Goal: Transaction & Acquisition: Purchase product/service

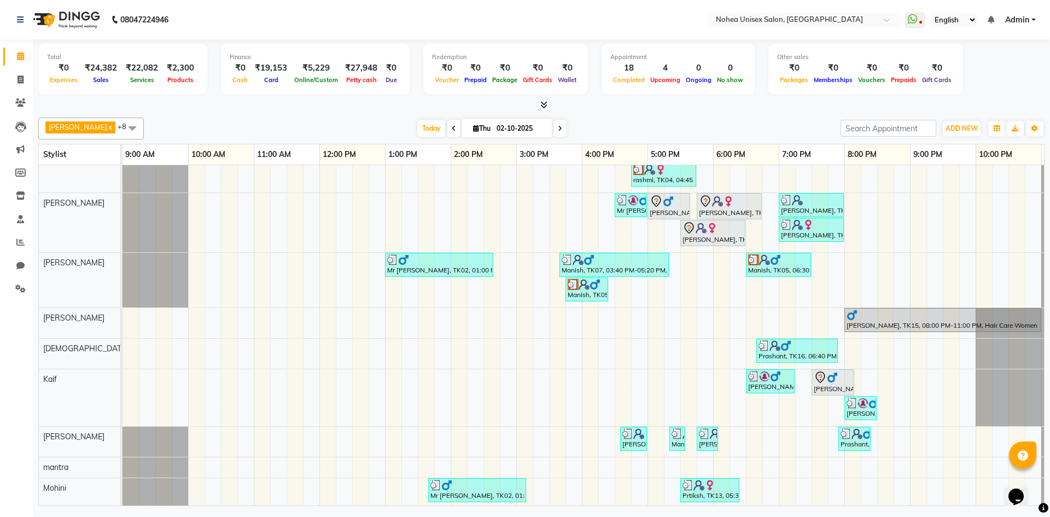
scroll to position [38, 0]
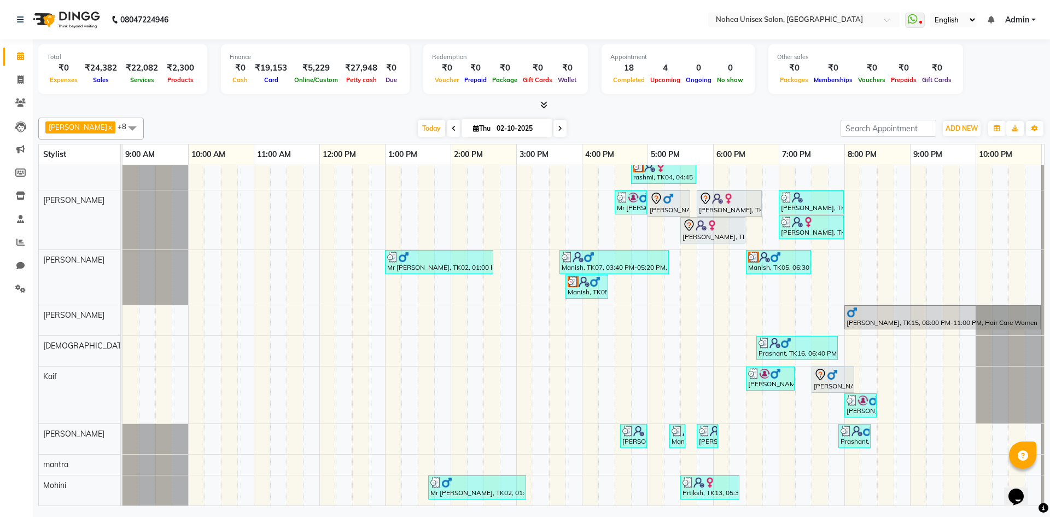
drag, startPoint x: 885, startPoint y: 314, endPoint x: 890, endPoint y: 286, distance: 28.9
click at [890, 286] on div "Mr [PERSON_NAME], TK12, 04:30 PM-05:10 PM, Men Hair - [DEMOGRAPHIC_DATA] Haircu…" at bounding box center [614, 320] width 984 height 370
drag, startPoint x: 881, startPoint y: 311, endPoint x: 895, endPoint y: 338, distance: 30.8
click at [895, 338] on div "Mr [PERSON_NAME], TK12, 04:30 PM-05:10 PM, Men Hair - [DEMOGRAPHIC_DATA] Haircu…" at bounding box center [614, 320] width 984 height 370
click at [829, 297] on div "Mr [PERSON_NAME], TK12, 04:30 PM-05:10 PM, Men Hair - [DEMOGRAPHIC_DATA] Haircu…" at bounding box center [614, 320] width 984 height 370
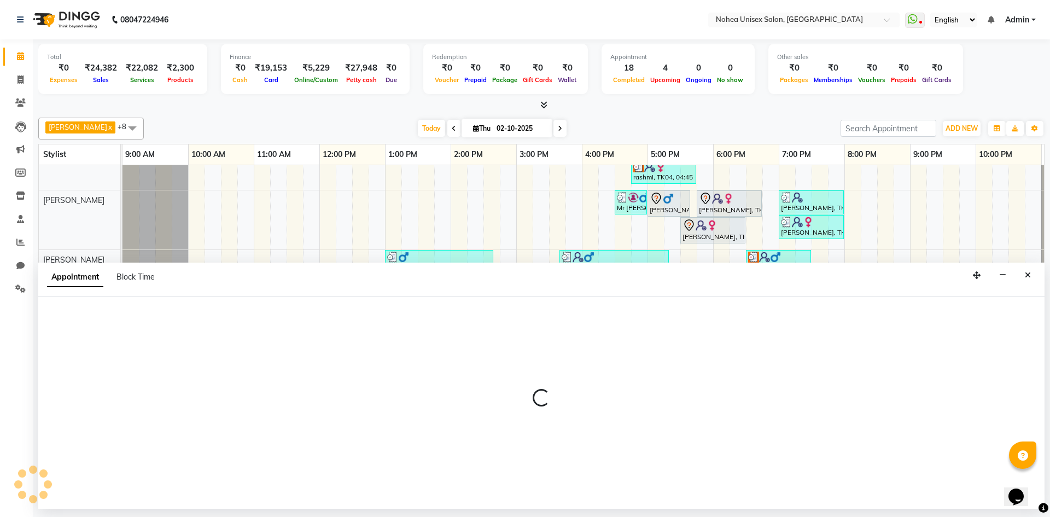
select select "87508"
select select "1185"
select select "tentative"
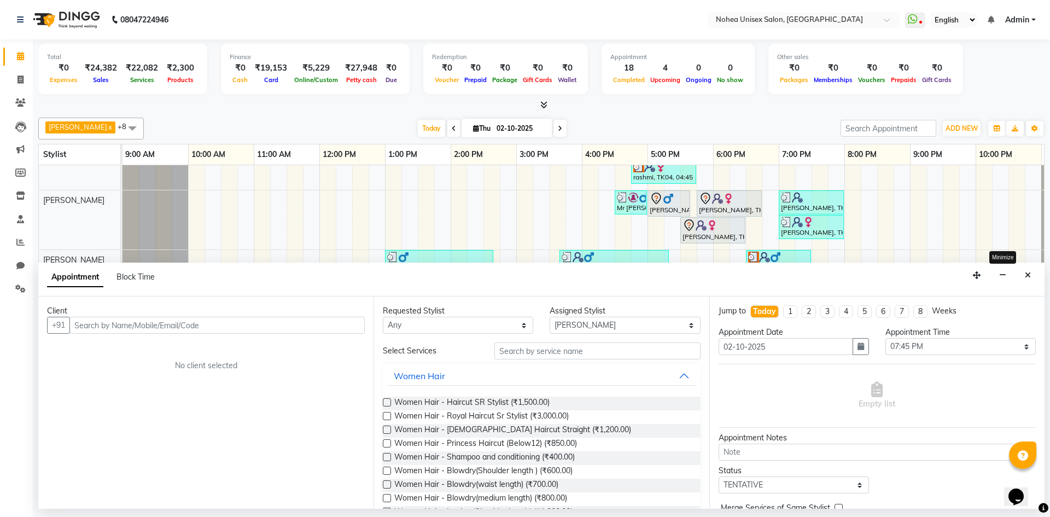
click at [1004, 276] on icon "button" at bounding box center [1002, 275] width 7 height 8
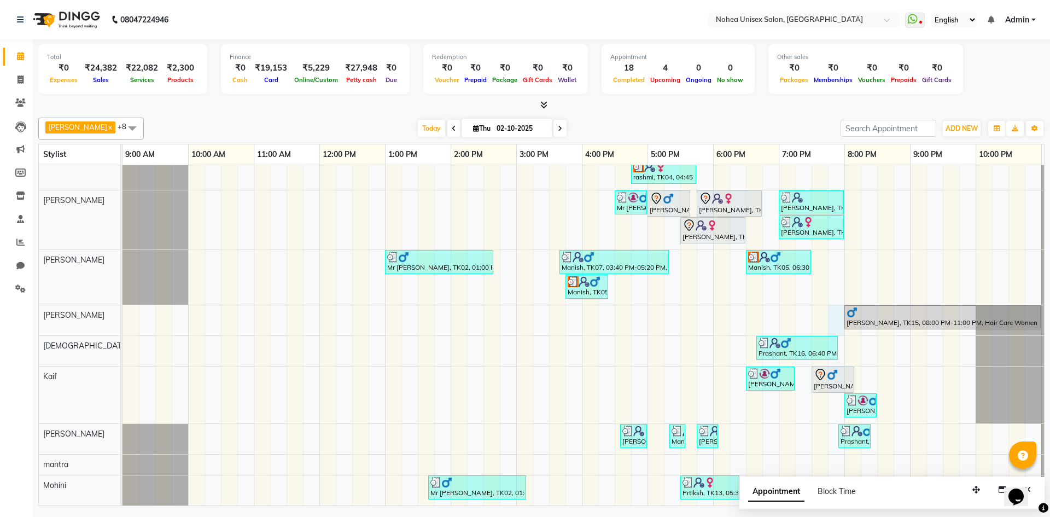
click at [838, 308] on div "Mr [PERSON_NAME], TK12, 04:30 PM-05:10 PM, Men Hair - [DEMOGRAPHIC_DATA] Haircu…" at bounding box center [614, 320] width 984 height 370
select select "87508"
select select "1185"
select select "tentative"
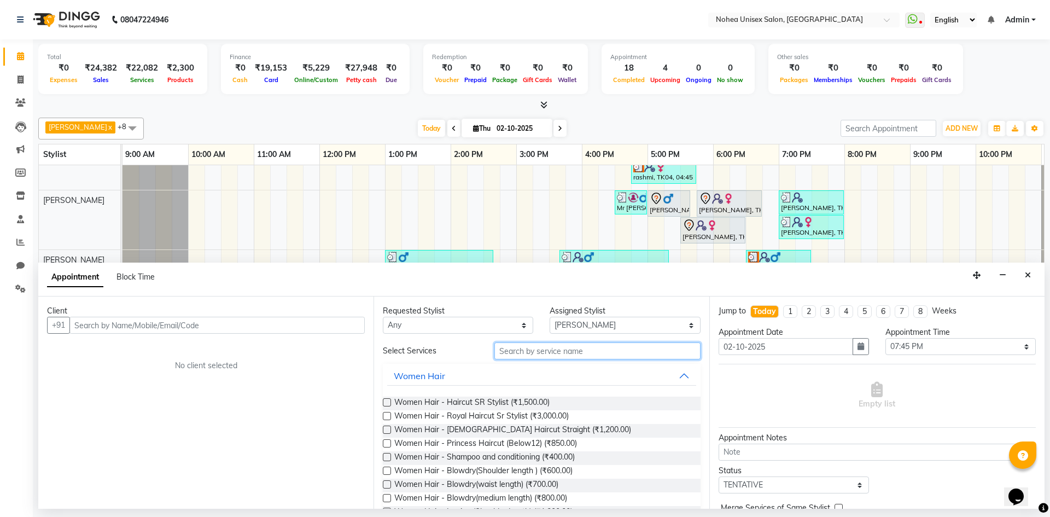
click at [567, 349] on input "text" at bounding box center [597, 350] width 206 height 17
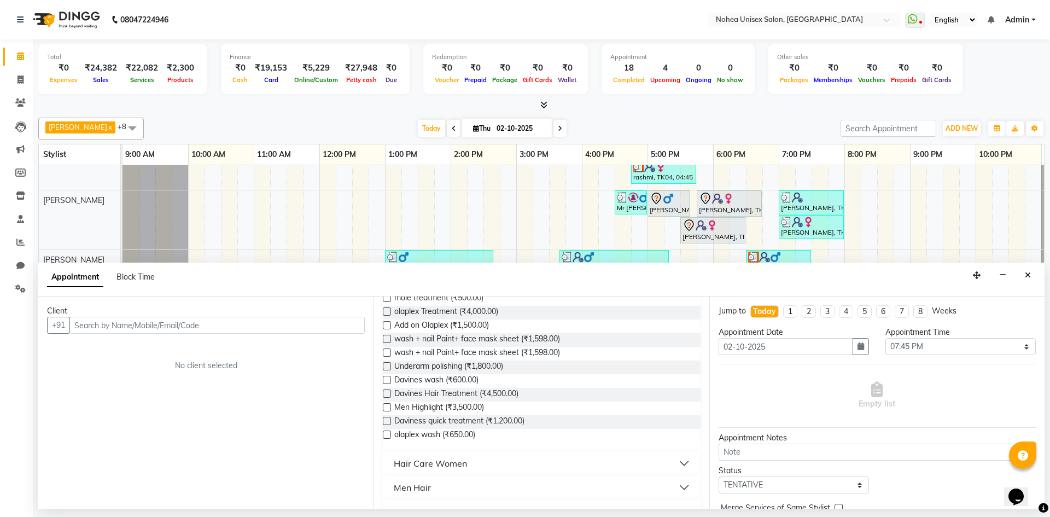
scroll to position [492, 0]
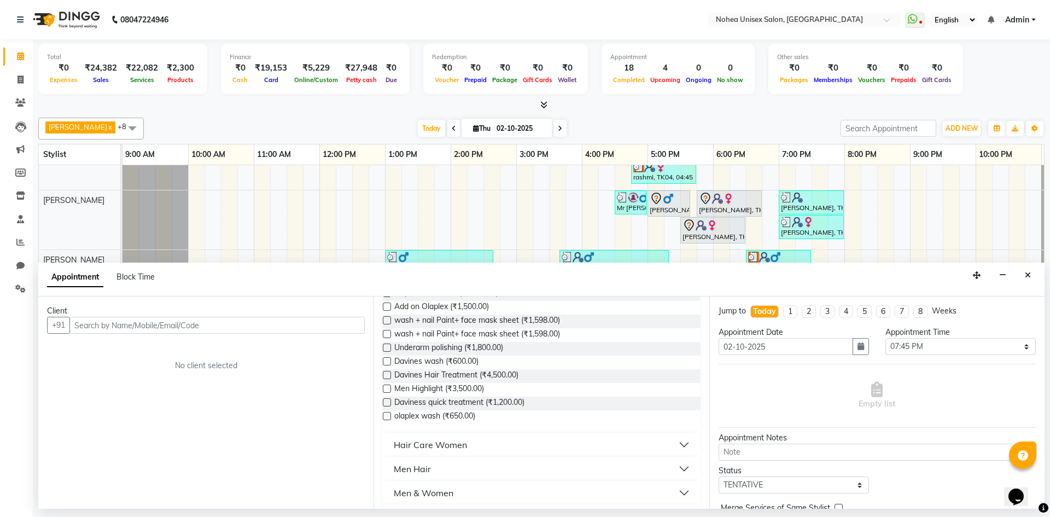
click at [680, 441] on button "Hair Care Women" at bounding box center [541, 445] width 308 height 20
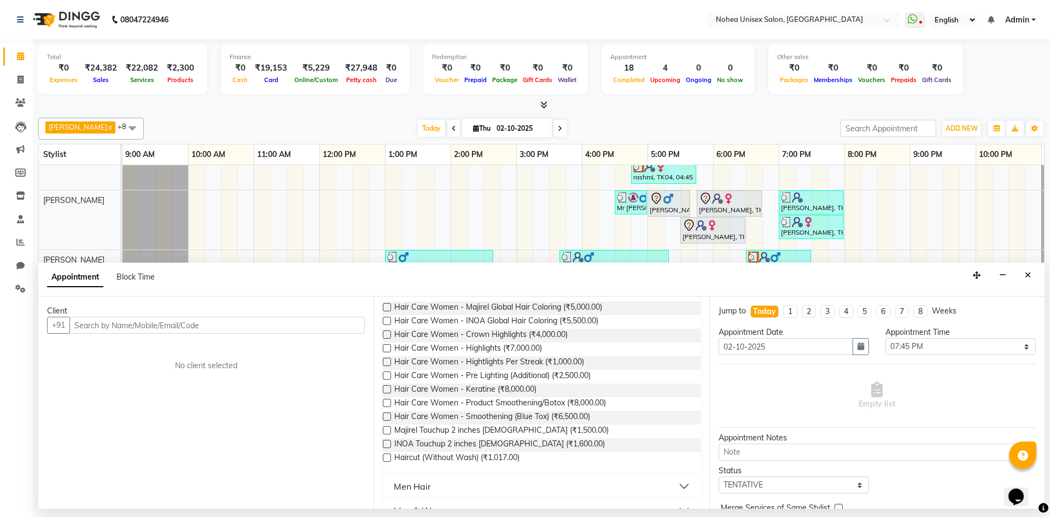
scroll to position [601, 0]
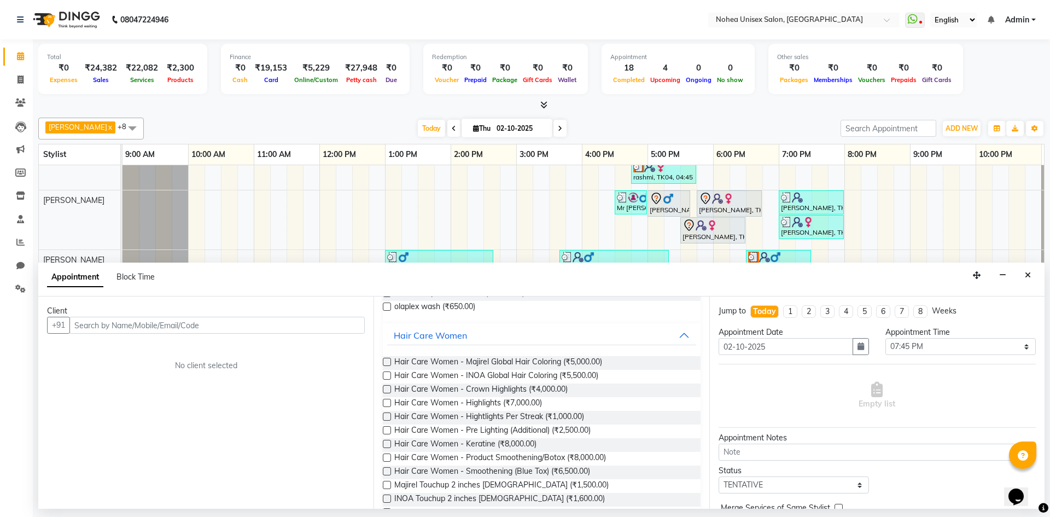
click at [387, 362] on label at bounding box center [387, 362] width 8 height 8
click at [387, 362] on input "checkbox" at bounding box center [386, 362] width 7 height 7
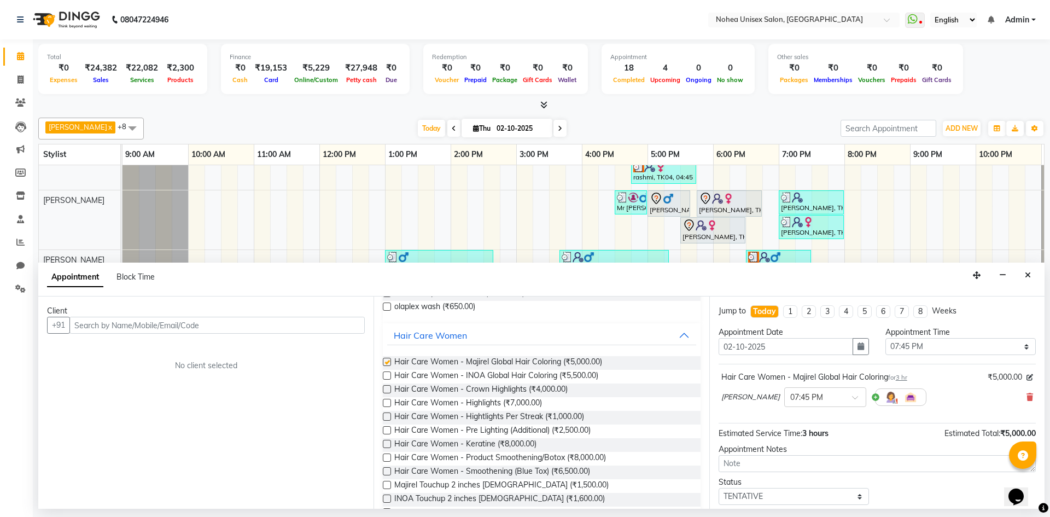
checkbox input "false"
click at [185, 325] on input "text" at bounding box center [216, 325] width 295 height 17
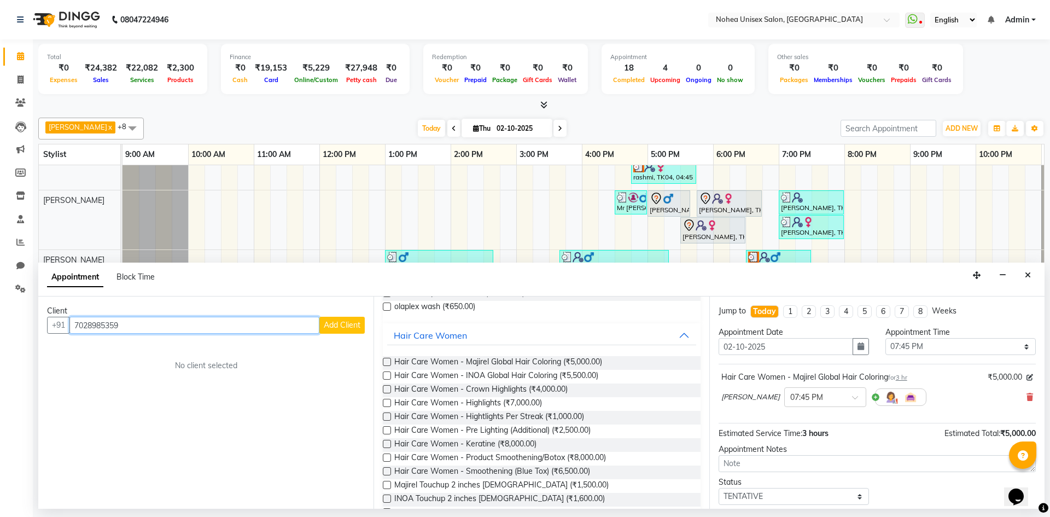
type input "7028985359"
click at [331, 324] on span "Add Client" at bounding box center [342, 325] width 37 height 10
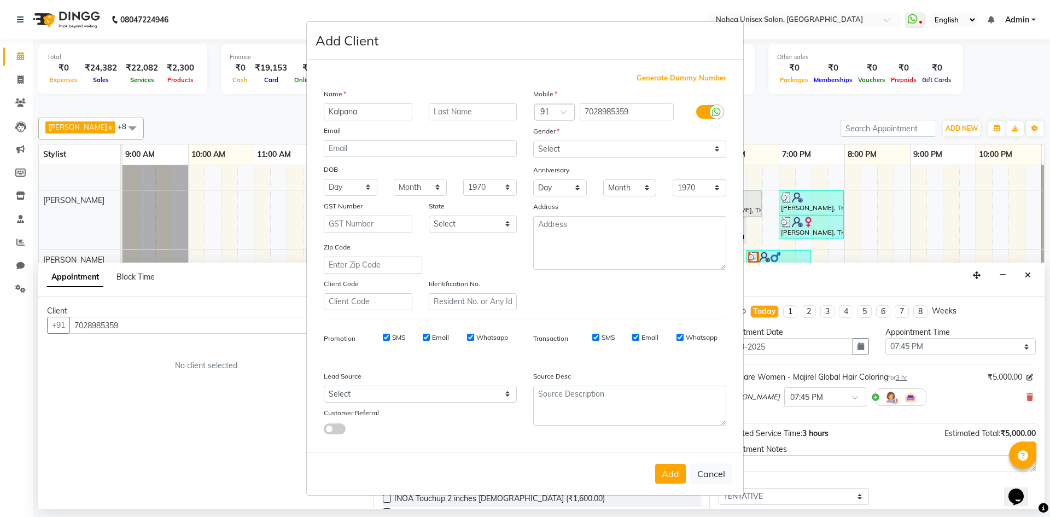
type input "Kalpana"
click at [587, 145] on select "Select [DEMOGRAPHIC_DATA] [DEMOGRAPHIC_DATA] Other Prefer Not To Say" at bounding box center [629, 149] width 193 height 17
select select "[DEMOGRAPHIC_DATA]"
click at [533, 141] on select "Select [DEMOGRAPHIC_DATA] [DEMOGRAPHIC_DATA] Other Prefer Not To Say" at bounding box center [629, 149] width 193 height 17
click at [675, 471] on button "Add" at bounding box center [670, 474] width 31 height 20
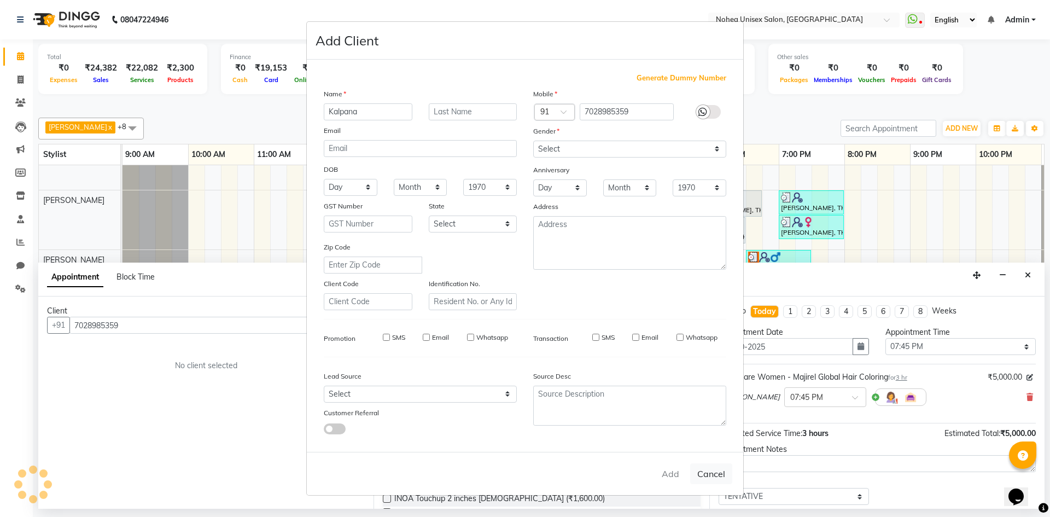
select select
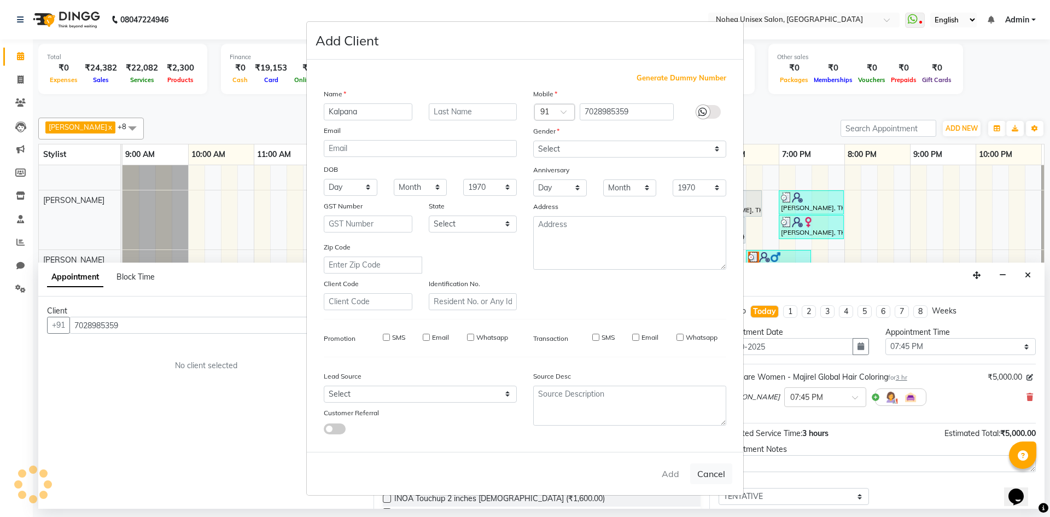
select select
checkbox input "false"
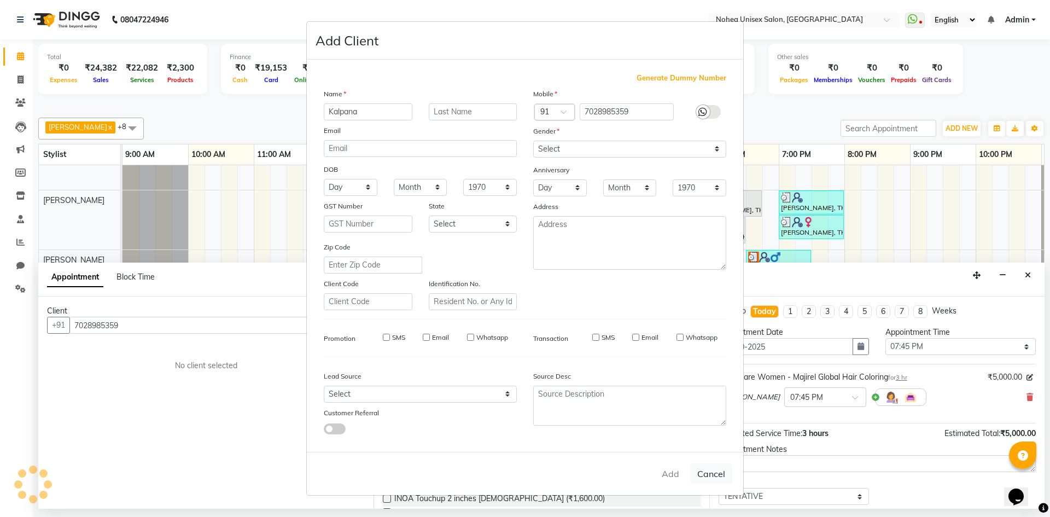
checkbox input "false"
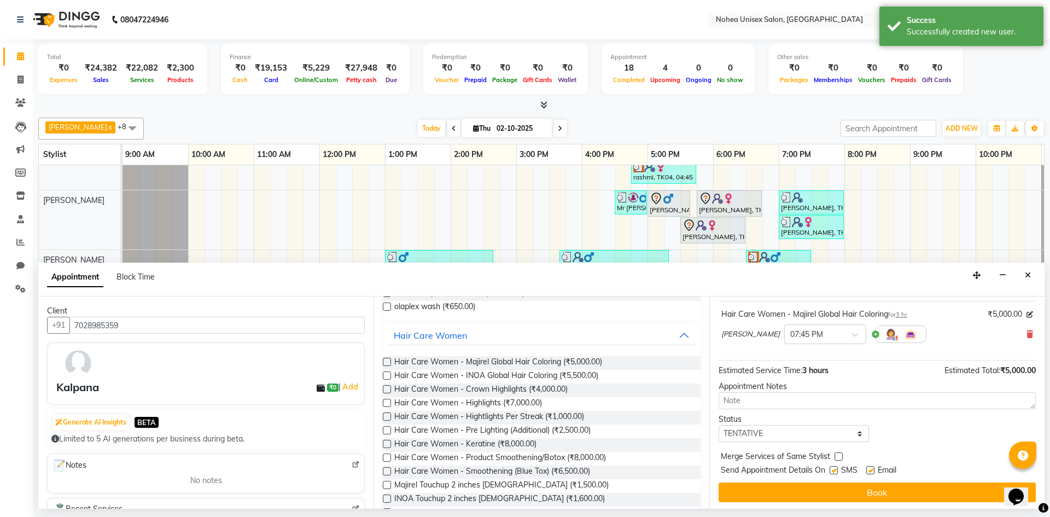
scroll to position [65, 0]
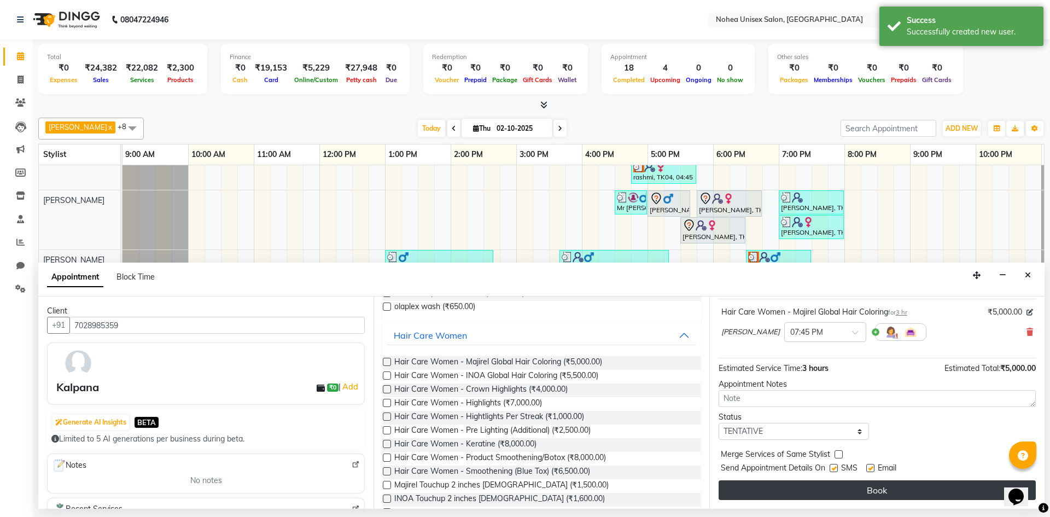
click at [869, 485] on button "Book" at bounding box center [876, 490] width 317 height 20
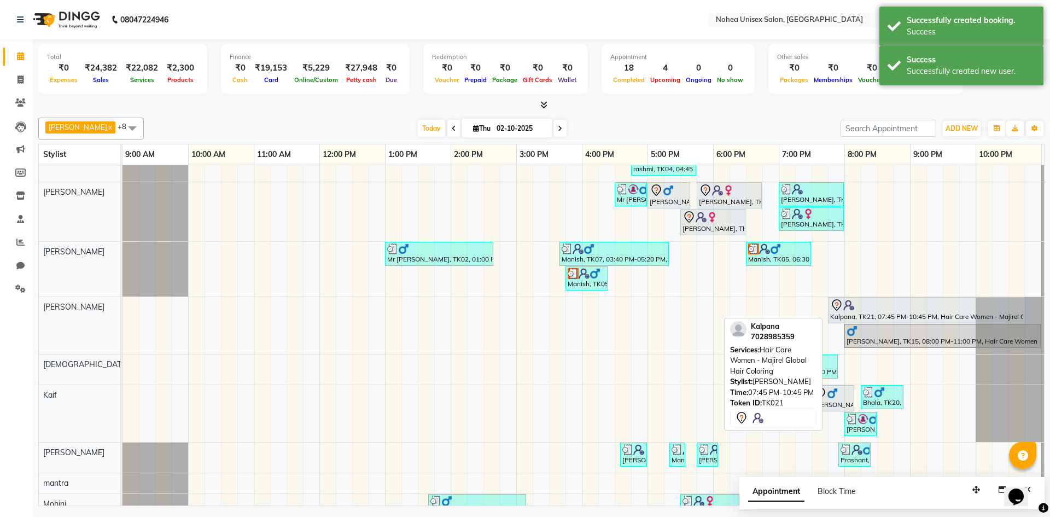
click at [866, 314] on div "Kalpana, TK21, 07:45 PM-10:45 PM, Hair Care Women - Majirel Global Hair Coloring" at bounding box center [926, 310] width 194 height 23
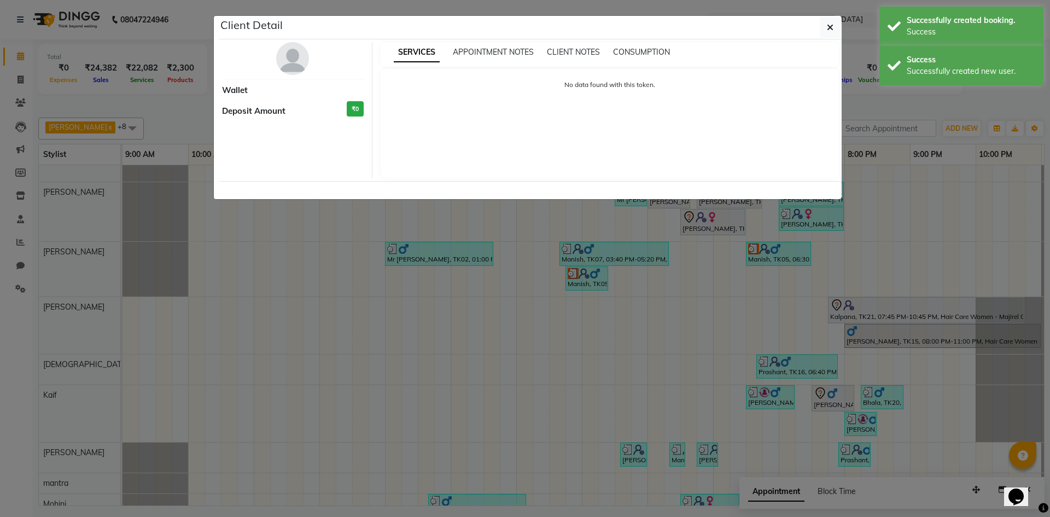
select select "7"
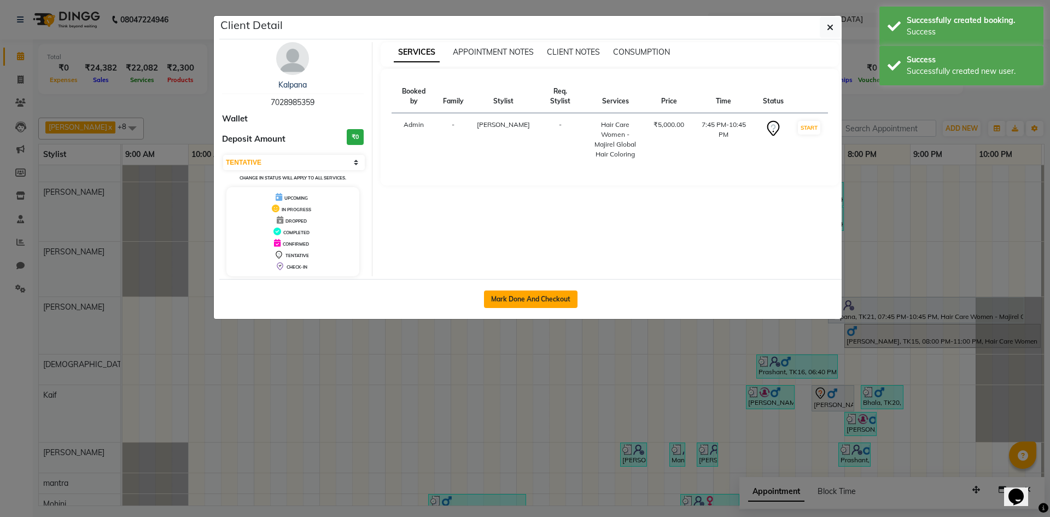
click at [537, 298] on button "Mark Done And Checkout" at bounding box center [530, 298] width 93 height 17
select select "8009"
select select "service"
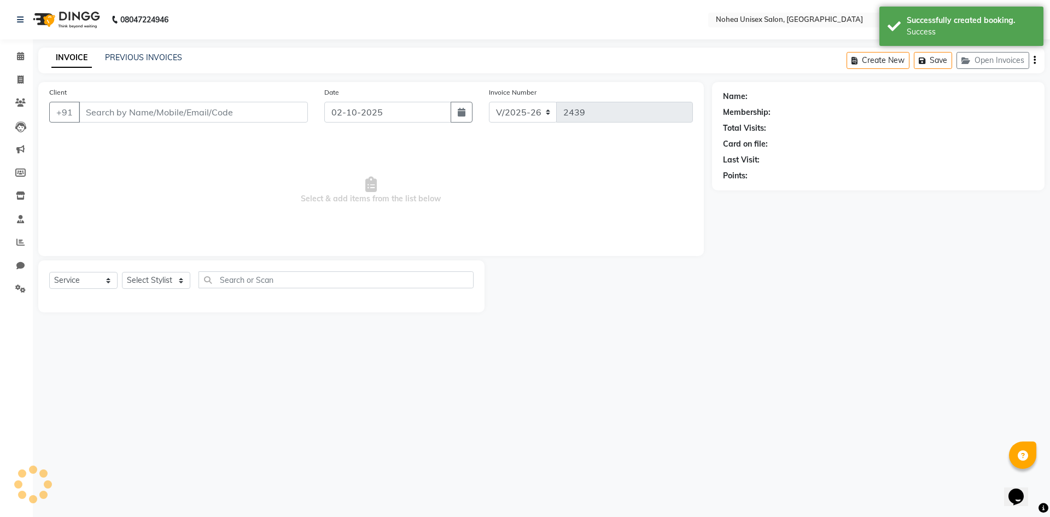
type input "7028985359"
select select "87508"
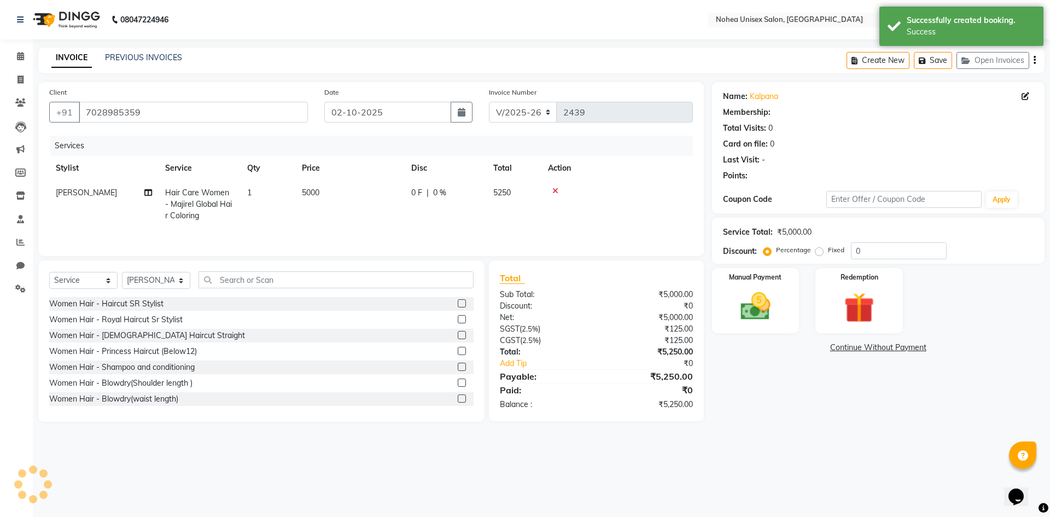
select select "1: Object"
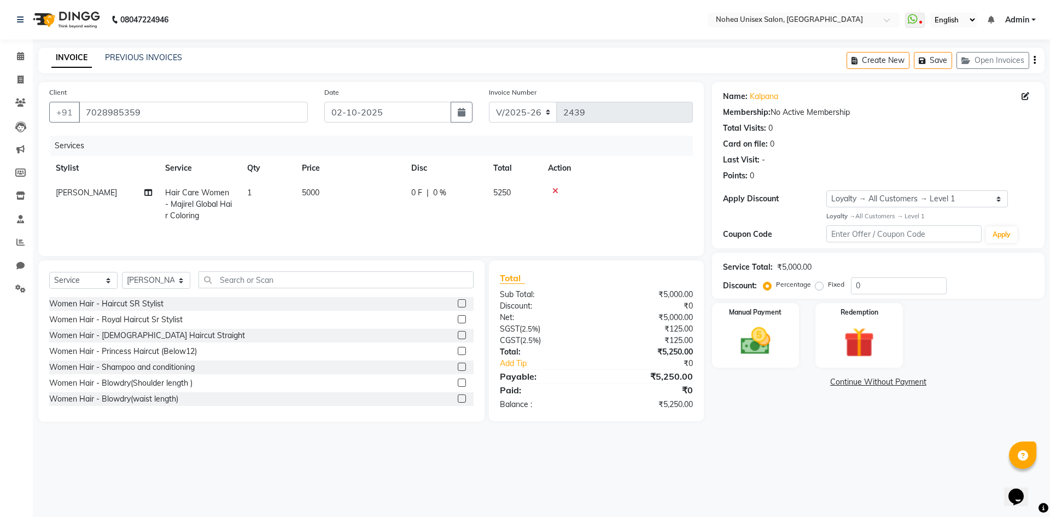
drag, startPoint x: 426, startPoint y: 408, endPoint x: 372, endPoint y: 449, distance: 67.5
click at [373, 450] on div "08047224946 Select Location × Nohea Unisex Salon, Kharadi WhatsApp Status ✕ Sta…" at bounding box center [525, 258] width 1050 height 517
click at [324, 195] on td "5000" at bounding box center [349, 204] width 109 height 48
select select "87508"
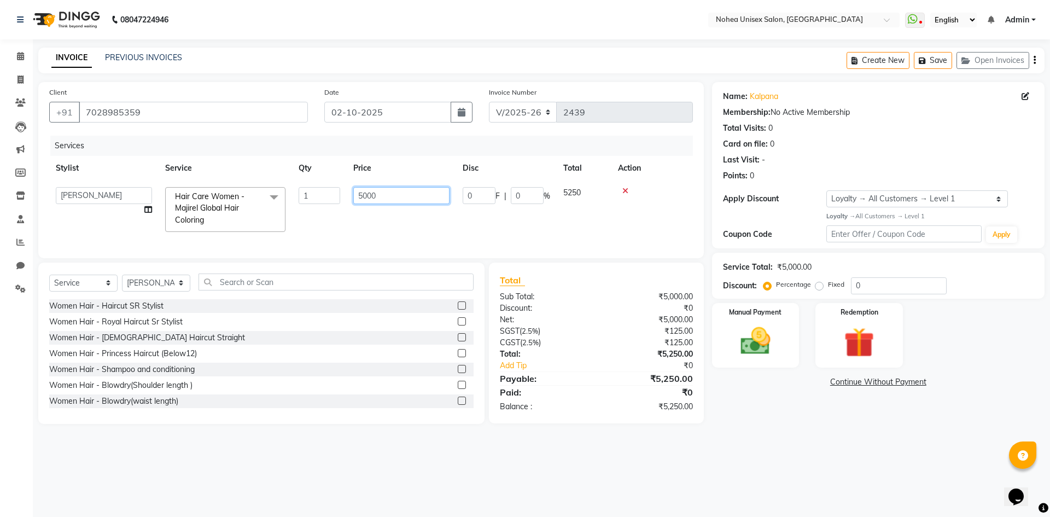
click at [395, 193] on input "5000" at bounding box center [401, 195] width 96 height 17
type input "5"
type input "7500"
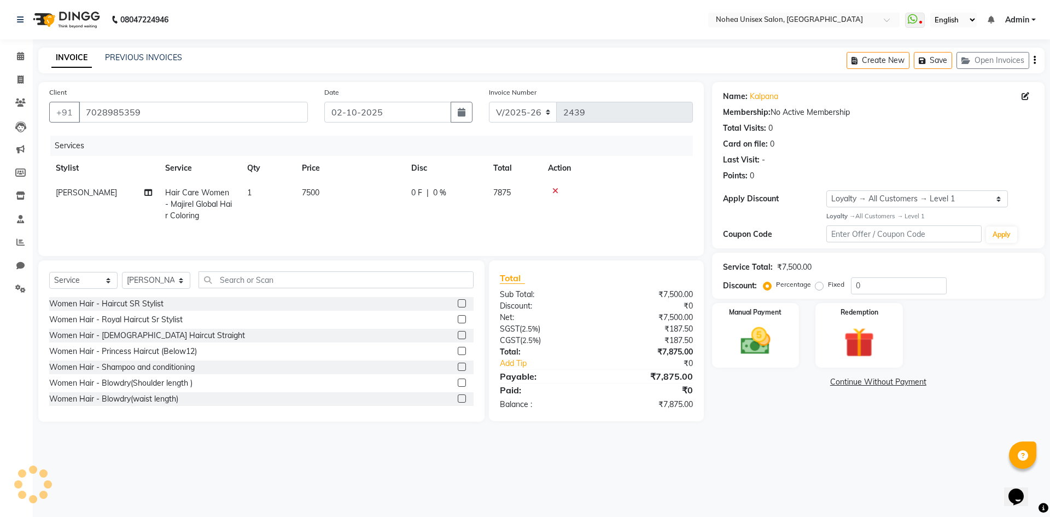
click at [398, 218] on td "7500" at bounding box center [349, 204] width 109 height 48
select select "87508"
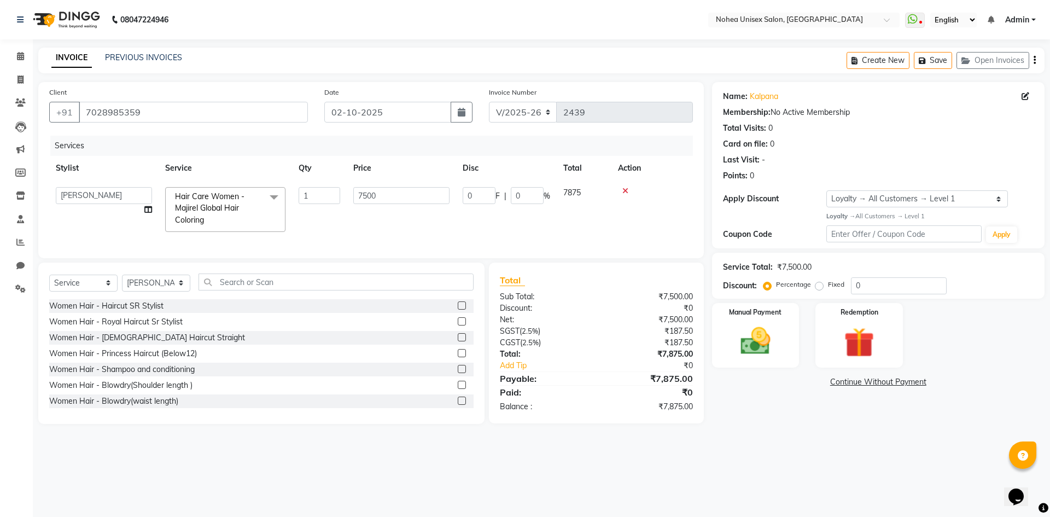
click at [310, 223] on td "1" at bounding box center [319, 209] width 55 height 58
click at [302, 289] on input "text" at bounding box center [335, 281] width 275 height 17
type input "hair"
click at [458, 309] on label at bounding box center [462, 305] width 8 height 8
click at [458, 309] on input "checkbox" at bounding box center [461, 305] width 7 height 7
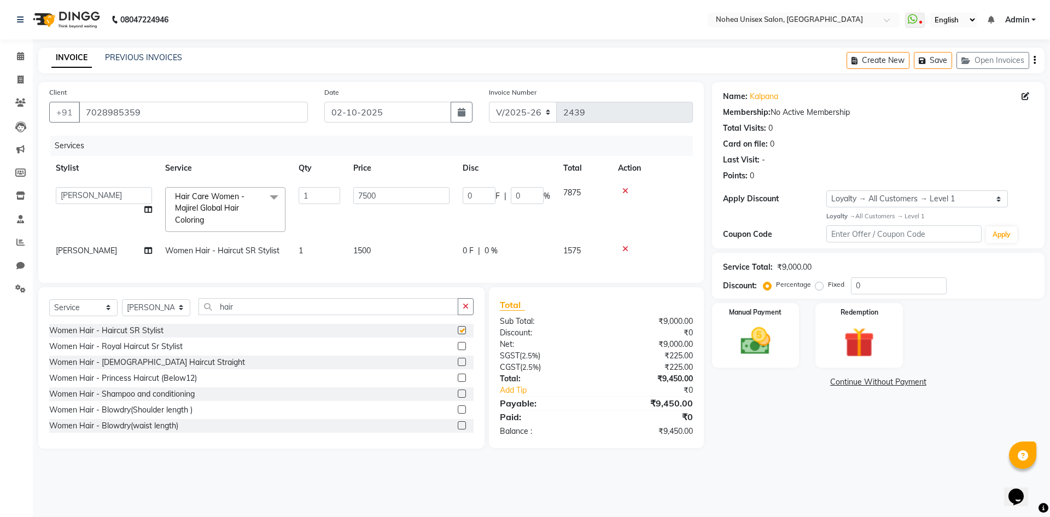
checkbox input "false"
click at [477, 193] on input "0" at bounding box center [479, 195] width 33 height 17
type input "10"
click at [494, 250] on tr "[PERSON_NAME] Women Hair - Haircut SR Stylist 1 1500 0 F | 0 % 1575" at bounding box center [370, 250] width 643 height 25
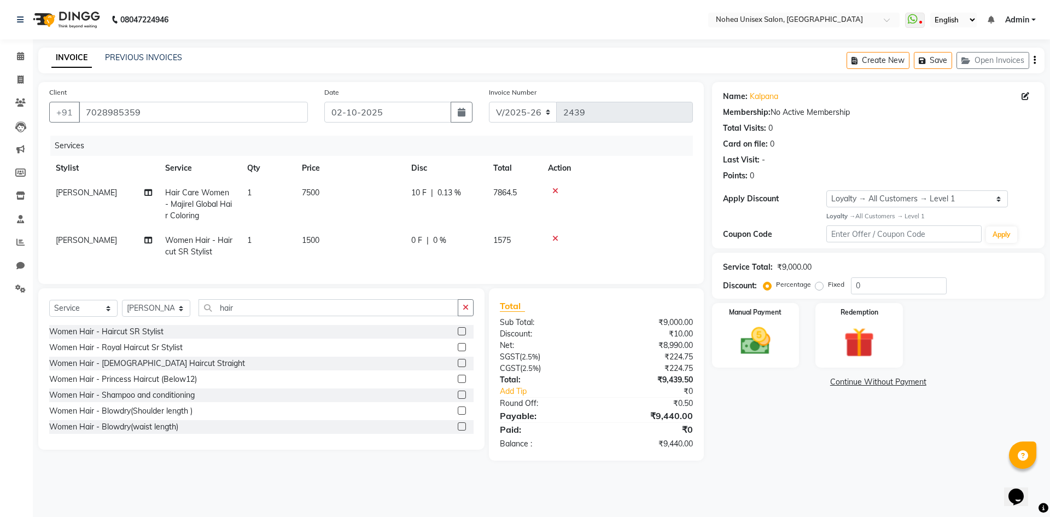
click at [424, 235] on div "0 F | 0 %" at bounding box center [445, 240] width 69 height 11
select select "87508"
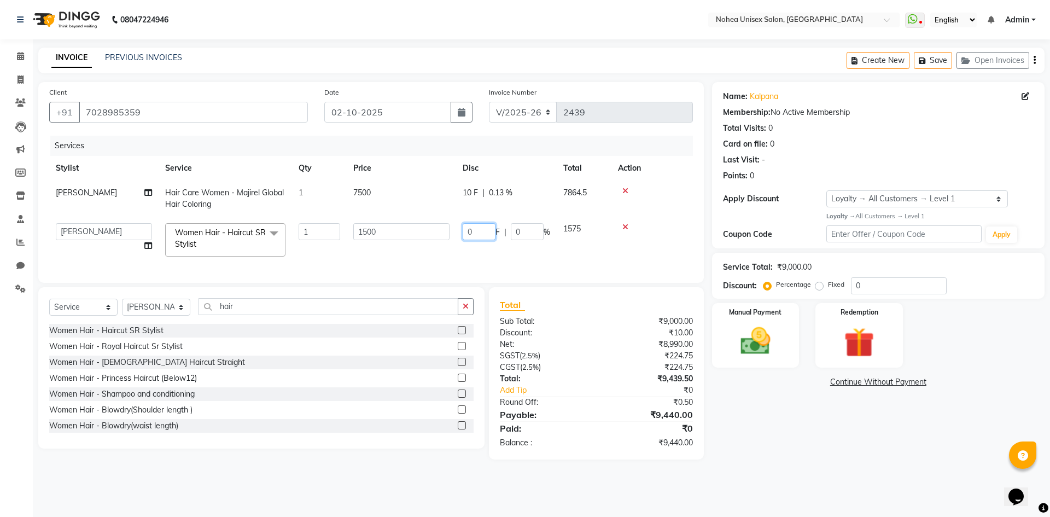
click at [483, 230] on input "0" at bounding box center [479, 231] width 33 height 17
type input "10"
click at [648, 251] on td at bounding box center [651, 239] width 81 height 46
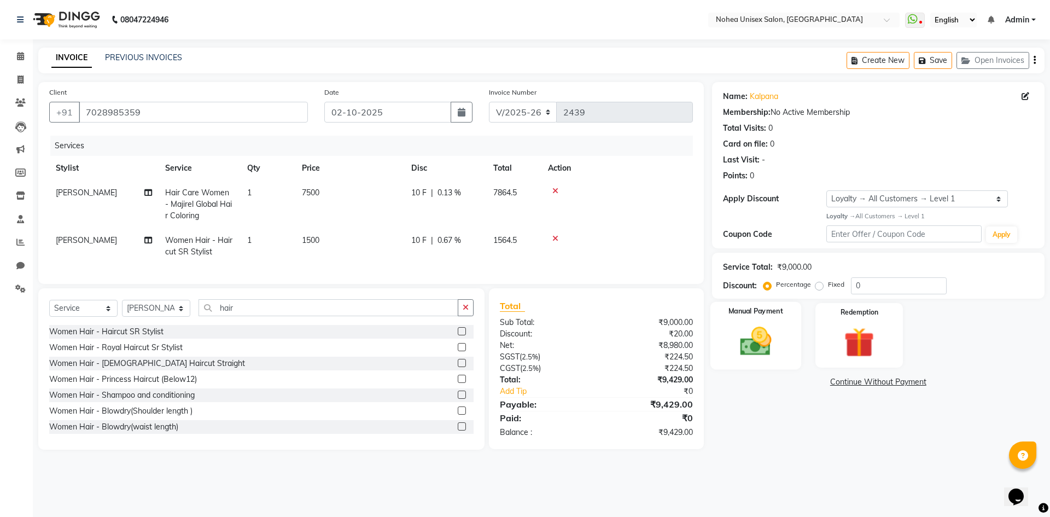
click at [767, 346] on img at bounding box center [755, 341] width 51 height 36
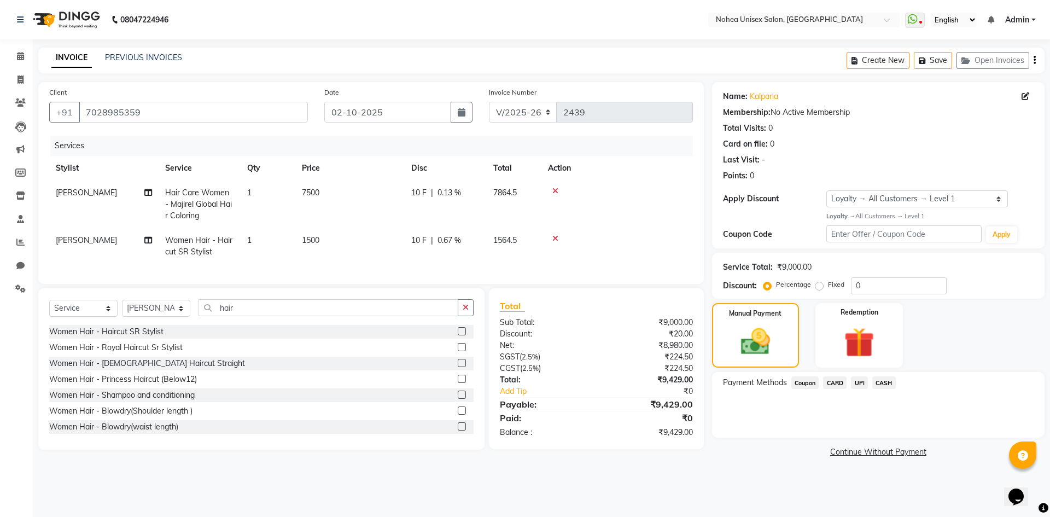
click at [830, 382] on span "CARD" at bounding box center [835, 382] width 24 height 13
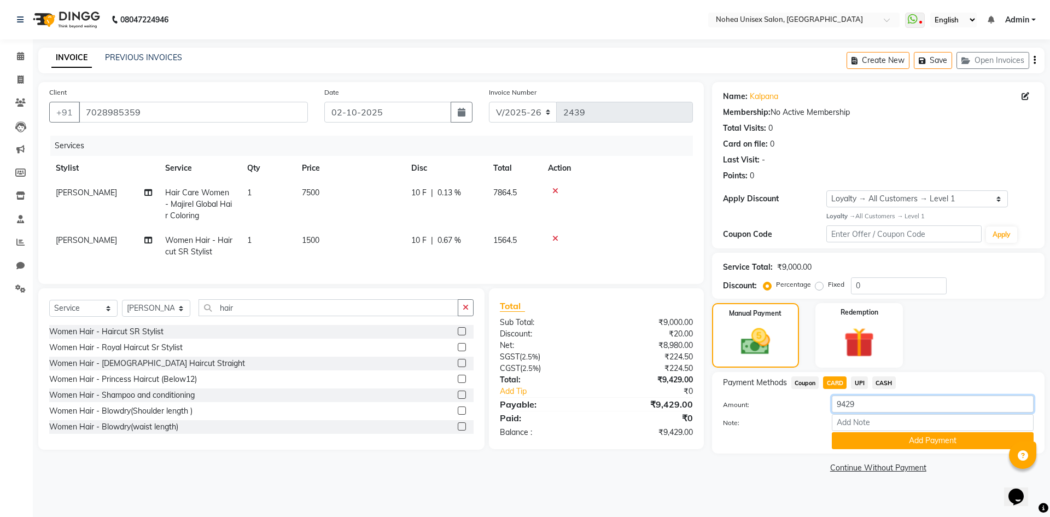
click at [865, 401] on input "9429" at bounding box center [933, 403] width 202 height 17
type input "9"
type input "6929"
click at [920, 441] on button "Add Payment" at bounding box center [933, 440] width 202 height 17
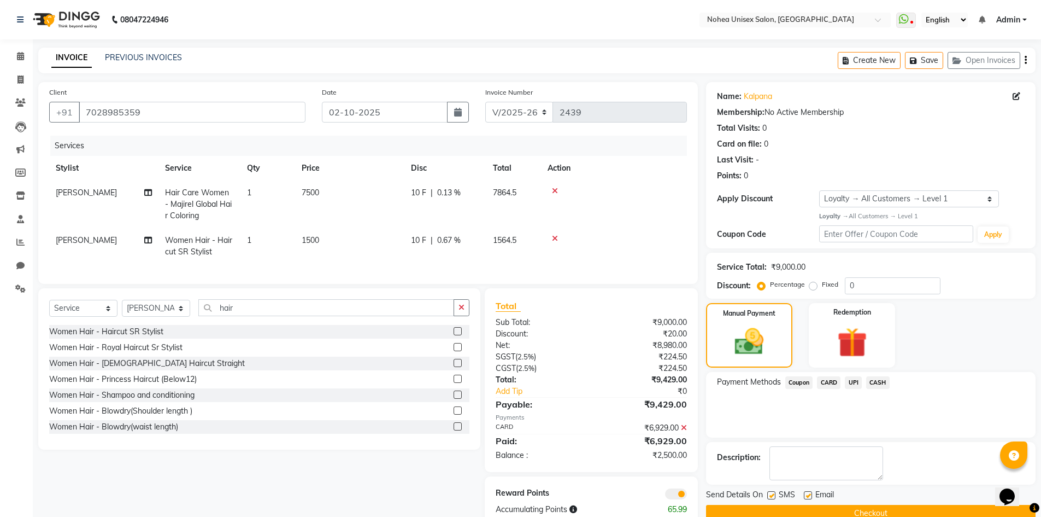
click at [880, 379] on span "CASH" at bounding box center [879, 382] width 24 height 13
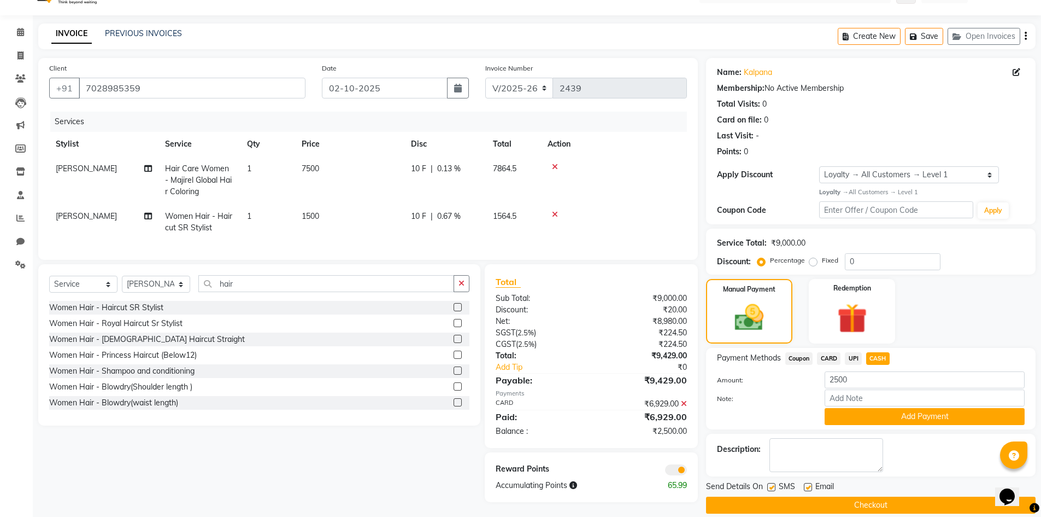
scroll to position [37, 0]
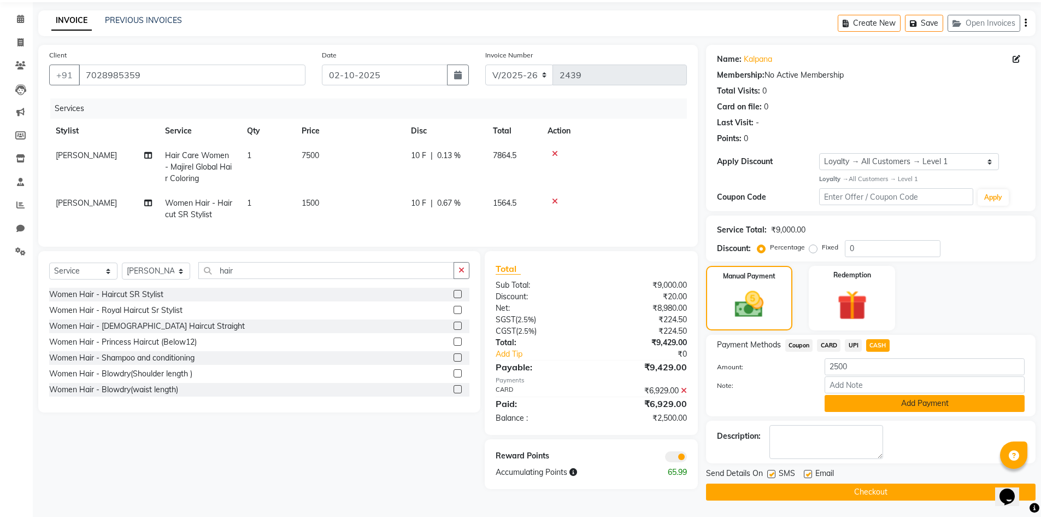
click at [908, 403] on button "Add Payment" at bounding box center [925, 403] width 200 height 17
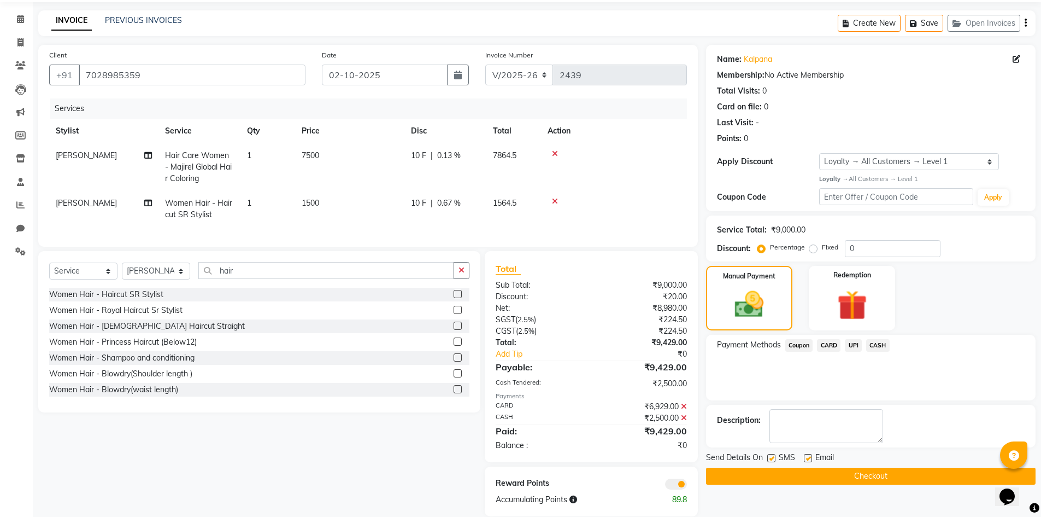
click at [807, 461] on label at bounding box center [808, 458] width 8 height 8
click at [807, 461] on input "checkbox" at bounding box center [807, 458] width 7 height 7
checkbox input "false"
click at [807, 476] on button "Checkout" at bounding box center [871, 475] width 330 height 17
